Goal: Task Accomplishment & Management: Manage account settings

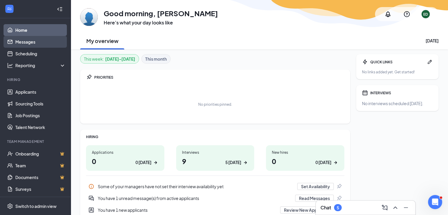
click at [24, 41] on link "Messages" at bounding box center [40, 42] width 50 height 12
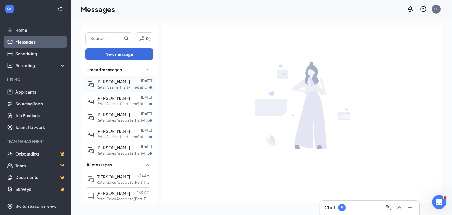
click at [130, 81] on div at bounding box center [135, 81] width 11 height 6
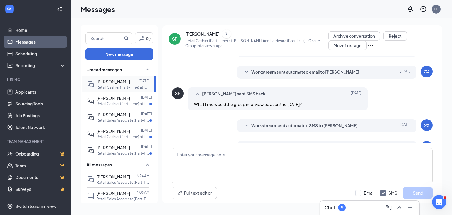
scroll to position [93, 0]
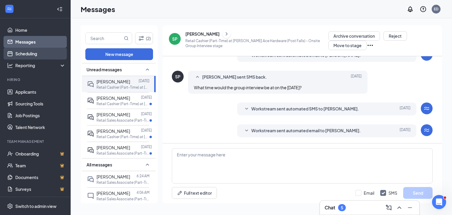
click at [31, 54] on link "Scheduling" at bounding box center [40, 54] width 50 height 12
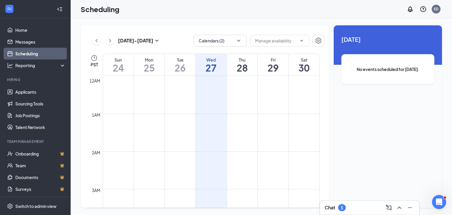
scroll to position [289, 0]
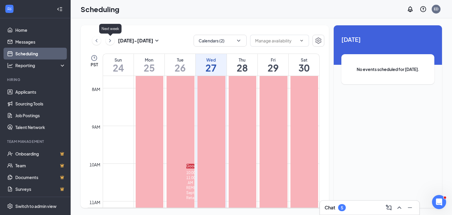
click at [111, 41] on icon "ChevronRight" at bounding box center [110, 40] width 2 height 3
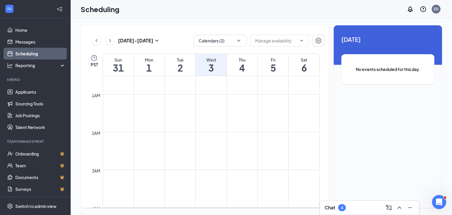
scroll to position [19, 0]
click at [26, 41] on link "Messages" at bounding box center [40, 42] width 50 height 12
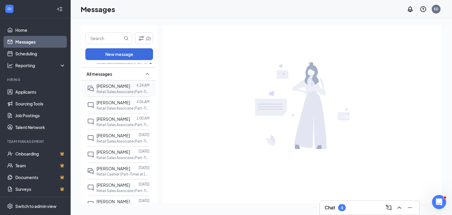
scroll to position [75, 0]
click at [130, 166] on div at bounding box center [134, 167] width 9 height 6
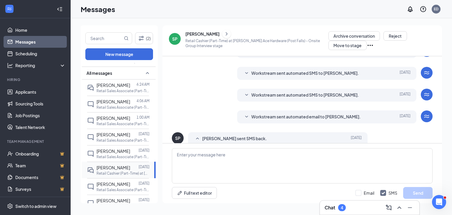
scroll to position [93, 0]
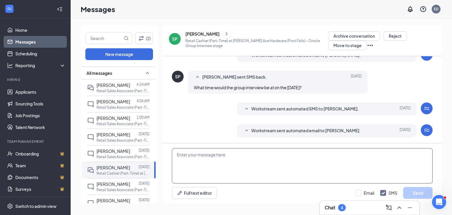
click at [193, 157] on textarea at bounding box center [302, 165] width 261 height 35
type textarea "The interview starts at 2pm."
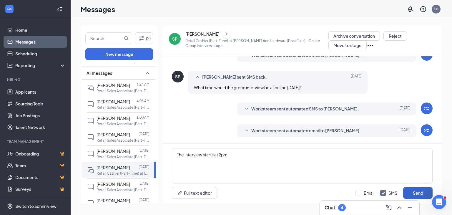
click at [417, 190] on button "Send" at bounding box center [417, 193] width 29 height 12
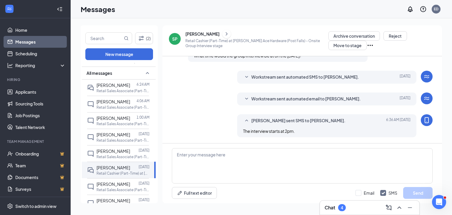
scroll to position [0, 0]
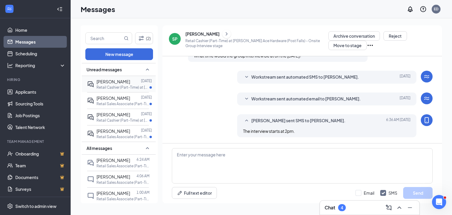
click at [113, 81] on span "[PERSON_NAME]" at bounding box center [114, 81] width 34 height 5
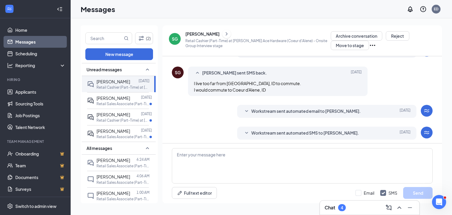
scroll to position [114, 0]
click at [179, 157] on textarea at bounding box center [302, 165] width 261 height 35
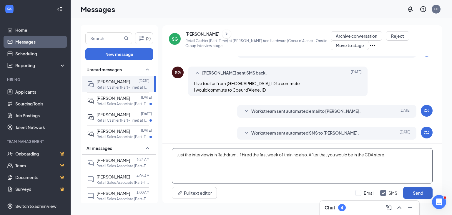
type textarea "Just the interview is in Rathdrum. If hired the first week of training also. Af…"
click at [418, 191] on button "Send" at bounding box center [417, 193] width 29 height 12
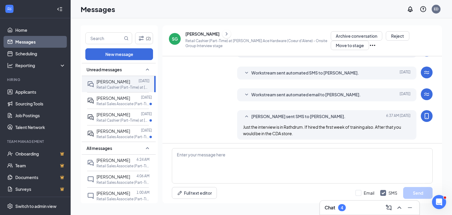
scroll to position [176, 0]
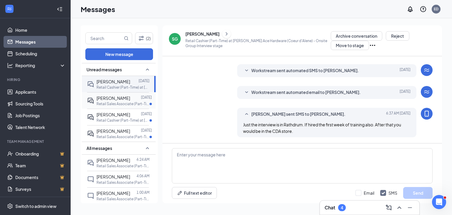
click at [109, 100] on div "[PERSON_NAME]" at bounding box center [114, 98] width 34 height 6
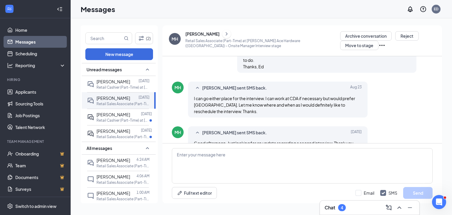
scroll to position [187, 0]
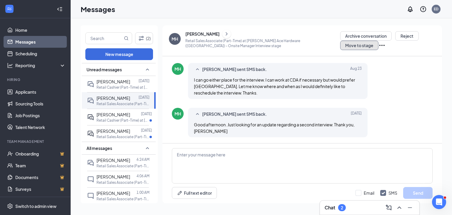
click at [351, 47] on button "Move to stage" at bounding box center [359, 45] width 38 height 9
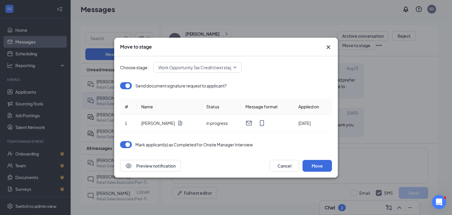
click at [203, 69] on span "Work Opportunity Tax Credit (next stage)" at bounding box center [197, 67] width 78 height 9
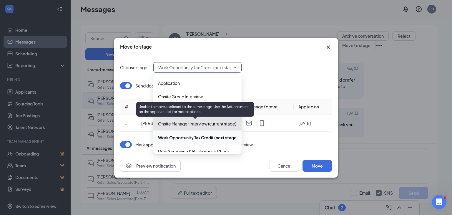
click at [201, 126] on span "Onsite Manager Interview (current stage)" at bounding box center [197, 123] width 78 height 6
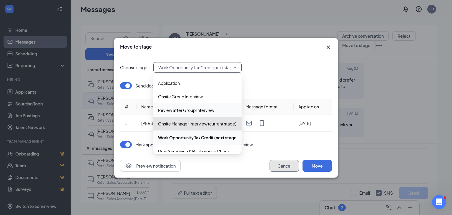
click at [285, 164] on button "Cancel" at bounding box center [284, 166] width 29 height 12
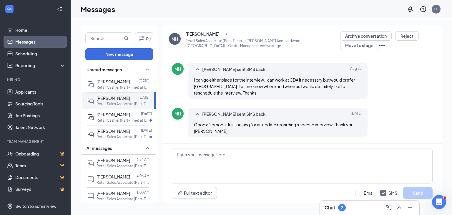
click at [196, 33] on div "[PERSON_NAME]" at bounding box center [202, 34] width 34 height 6
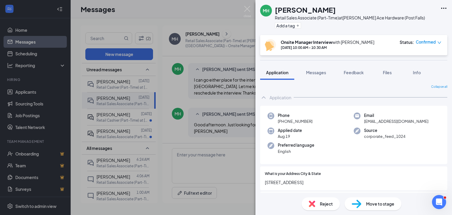
click at [420, 207] on div "Reject Move to stage" at bounding box center [353, 203] width 197 height 22
click at [372, 203] on span "Move to stage" at bounding box center [380, 203] width 28 height 6
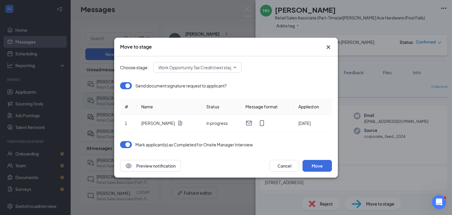
click at [208, 66] on span "Work Opportunity Tax Credit (next stage)" at bounding box center [197, 67] width 78 height 9
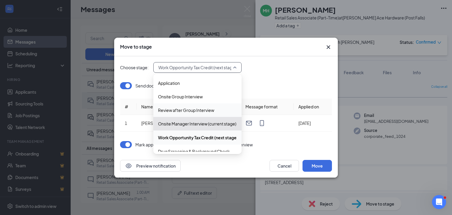
click at [189, 109] on span "Review after Group Interview" at bounding box center [186, 110] width 56 height 6
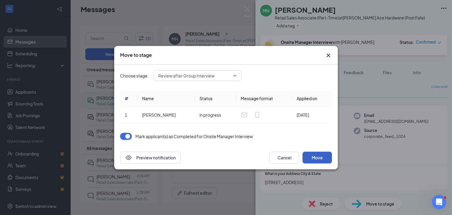
click at [320, 156] on button "Move" at bounding box center [317, 158] width 29 height 12
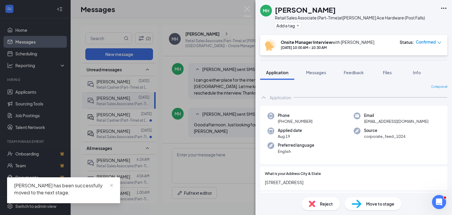
click at [377, 205] on span "Move to stage" at bounding box center [380, 203] width 28 height 6
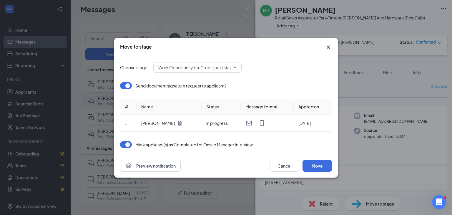
click at [210, 67] on span "Work Opportunity Tax Credit (next stage)" at bounding box center [197, 67] width 78 height 9
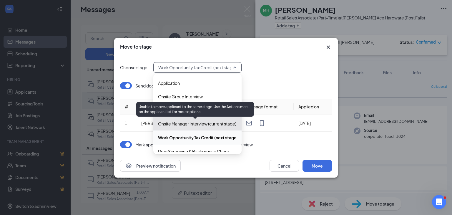
click at [185, 125] on span "Onsite Manager Interview (current stage)" at bounding box center [197, 123] width 78 height 6
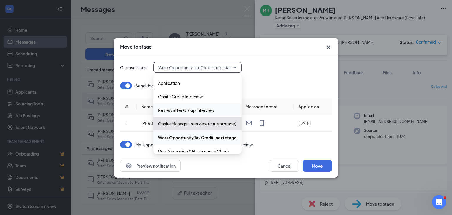
click at [328, 46] on icon "Cross" at bounding box center [328, 47] width 7 height 7
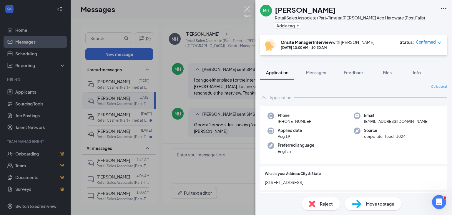
click at [247, 6] on img at bounding box center [247, 11] width 7 height 11
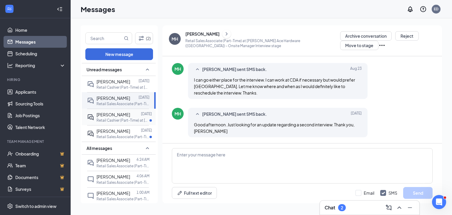
click at [108, 117] on div "[PERSON_NAME]" at bounding box center [114, 114] width 34 height 6
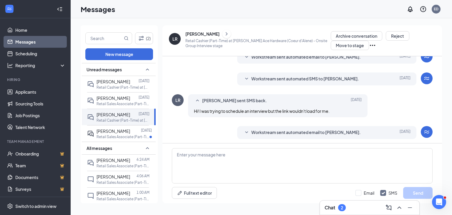
scroll to position [88, 0]
click at [118, 131] on span "[PERSON_NAME]" at bounding box center [114, 130] width 34 height 5
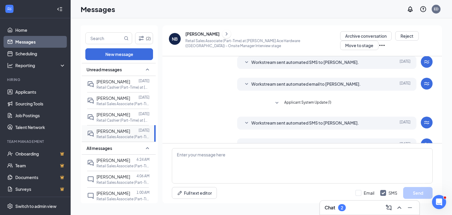
scroll to position [165, 0]
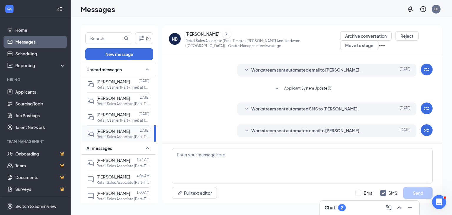
click at [118, 131] on span "[PERSON_NAME]" at bounding box center [114, 130] width 34 height 5
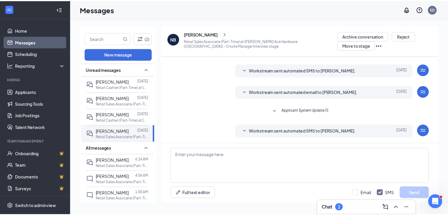
scroll to position [164, 0]
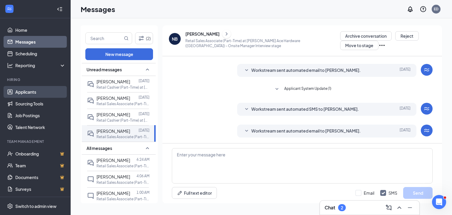
click at [27, 92] on link "Applicants" at bounding box center [40, 92] width 50 height 12
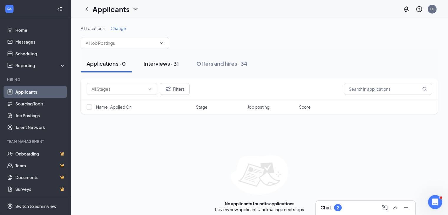
click at [166, 65] on div "Interviews · 31" at bounding box center [160, 63] width 35 height 7
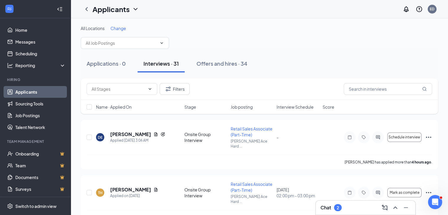
click at [207, 143] on div "DE [PERSON_NAME] Applied [DATE] 3:06 AM Onsite Group Interview Retail Sales Ass…" at bounding box center [259, 140] width 345 height 29
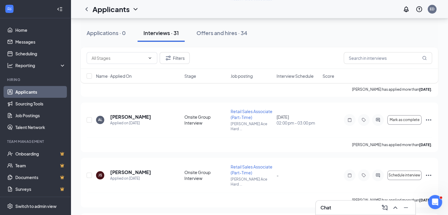
scroll to position [580, 0]
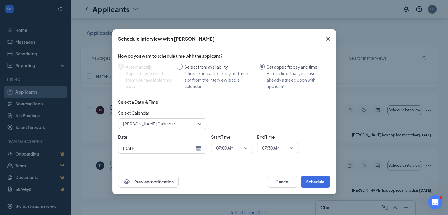
click at [179, 67] on input "Select from availability Choose an available day and time slot from the intervi…" at bounding box center [180, 67] width 6 height 6
radio input "true"
radio input "false"
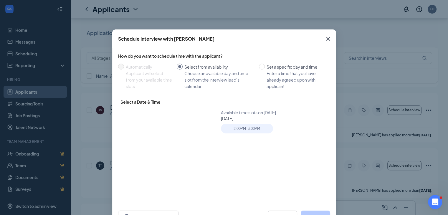
type input "[DATE]"
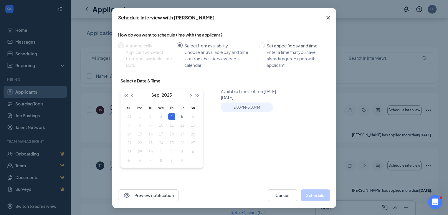
scroll to position [21, 0]
click at [241, 107] on div "2:00PM - 3:00PM" at bounding box center [247, 107] width 52 height 10
click at [317, 194] on button "Schedule" at bounding box center [315, 195] width 29 height 12
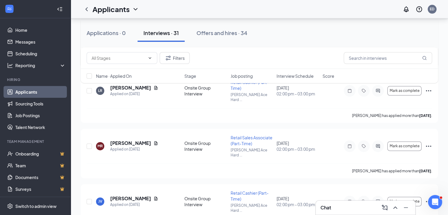
scroll to position [764, 0]
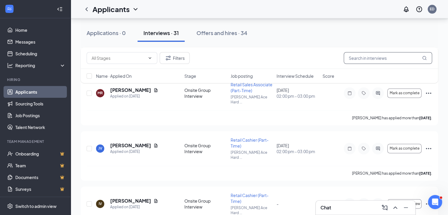
click at [354, 53] on input "text" at bounding box center [387, 58] width 88 height 12
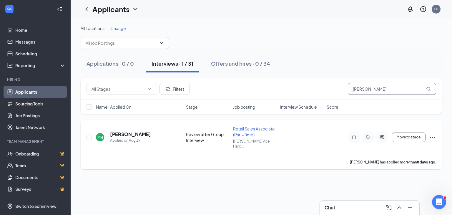
type input "[PERSON_NAME]"
click at [433, 137] on icon "Ellipses" at bounding box center [432, 137] width 5 height 1
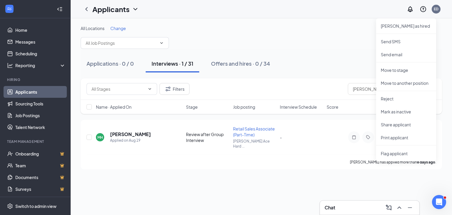
click at [300, 184] on div "All Locations Change Applications · 0 / 0 Interviews · 1 / 31 Offers and hires …" at bounding box center [261, 116] width 381 height 197
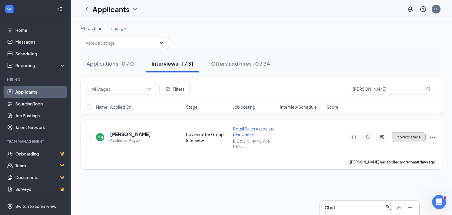
click at [410, 135] on span "Move to stage" at bounding box center [409, 137] width 24 height 4
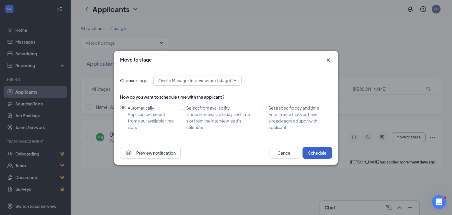
click at [317, 153] on button "Schedule" at bounding box center [317, 153] width 29 height 12
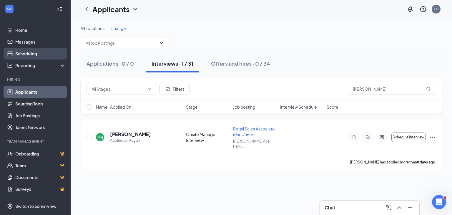
click at [29, 54] on link "Scheduling" at bounding box center [40, 54] width 50 height 12
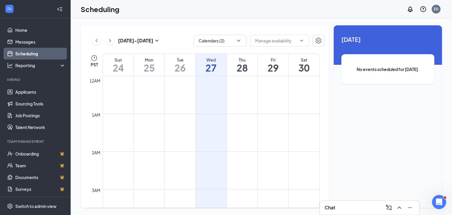
scroll to position [289, 0]
